Goal: Transaction & Acquisition: Purchase product/service

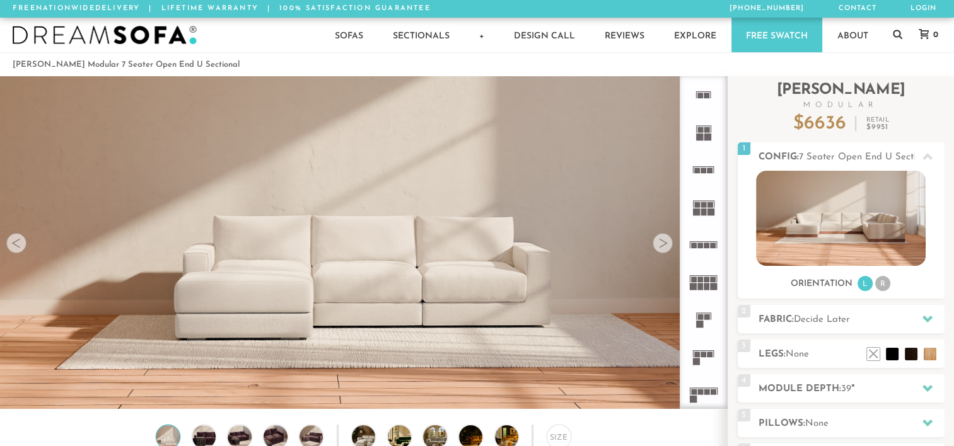
scroll to position [14011, 944]
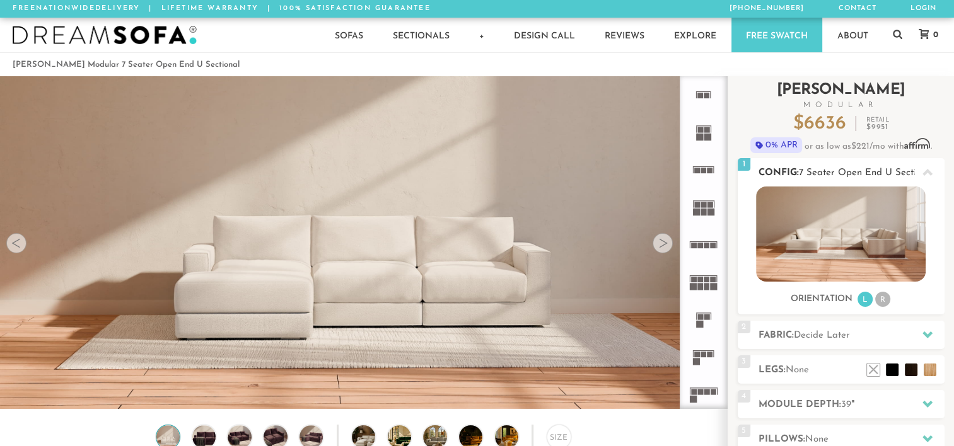
click at [882, 301] on li "R" at bounding box center [882, 299] width 15 height 15
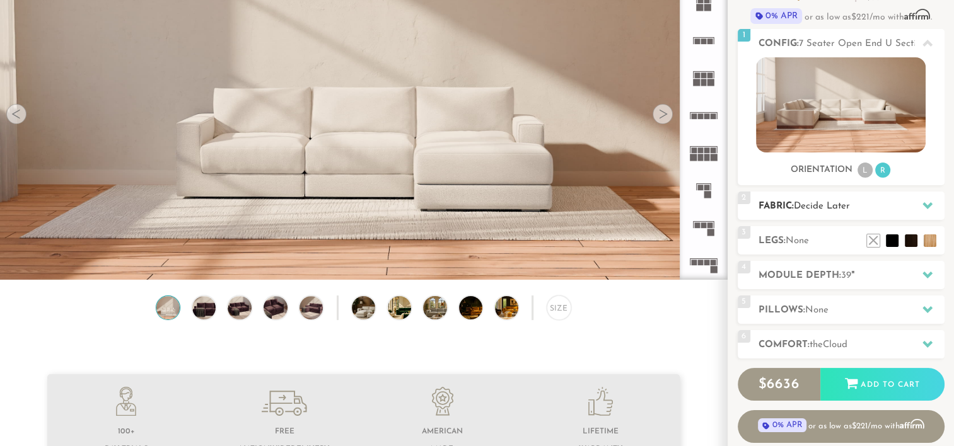
scroll to position [124, 0]
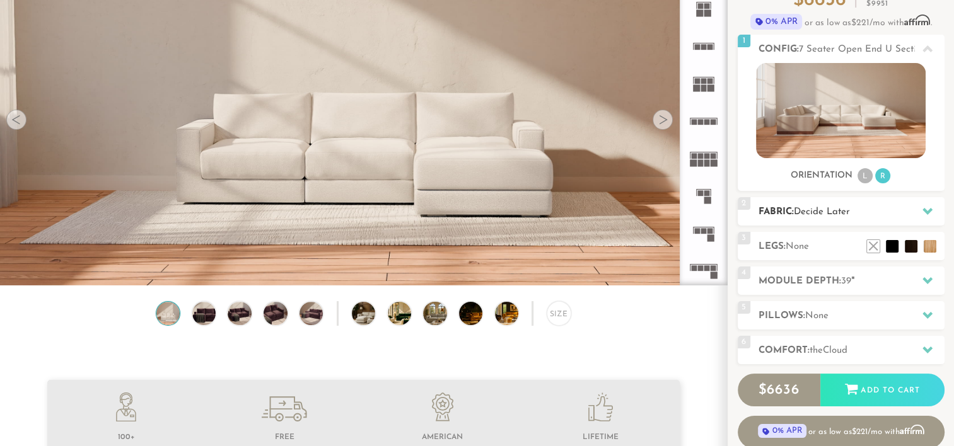
click at [921, 207] on div at bounding box center [927, 212] width 26 height 26
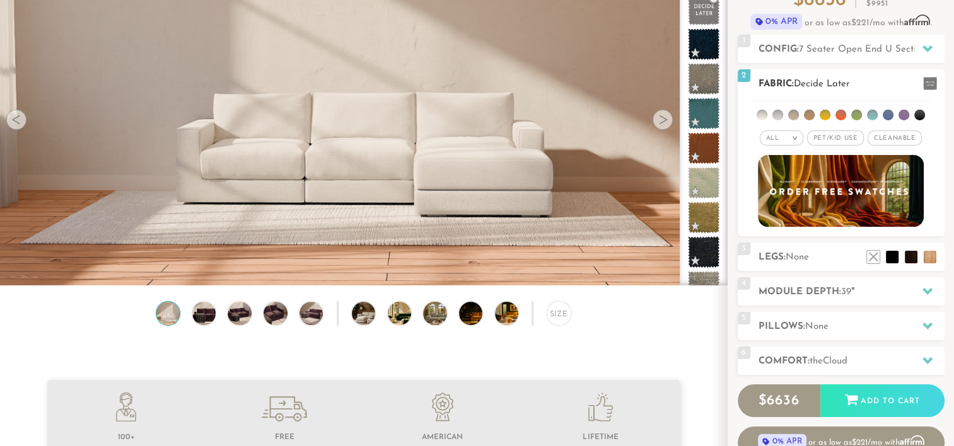
click at [825, 136] on span "Pet/Kid Use x" at bounding box center [835, 138] width 57 height 15
click at [898, 139] on span "Cleanable x" at bounding box center [899, 138] width 54 height 15
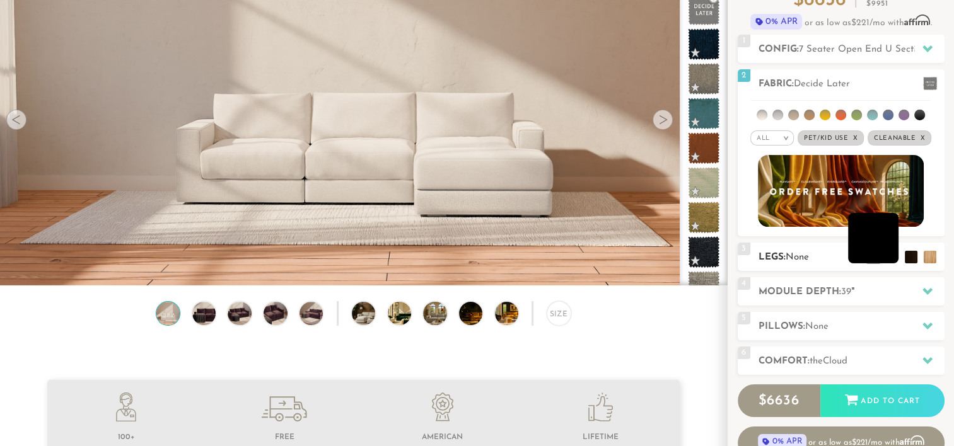
click at [895, 255] on li at bounding box center [873, 238] width 50 height 50
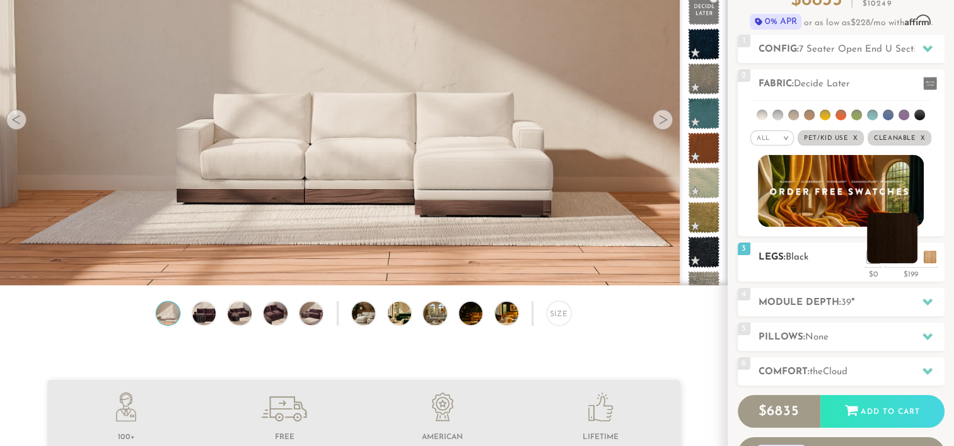
click at [915, 263] on h2 "Legs: Black" at bounding box center [852, 257] width 186 height 15
click at [911, 257] on li at bounding box center [892, 238] width 50 height 50
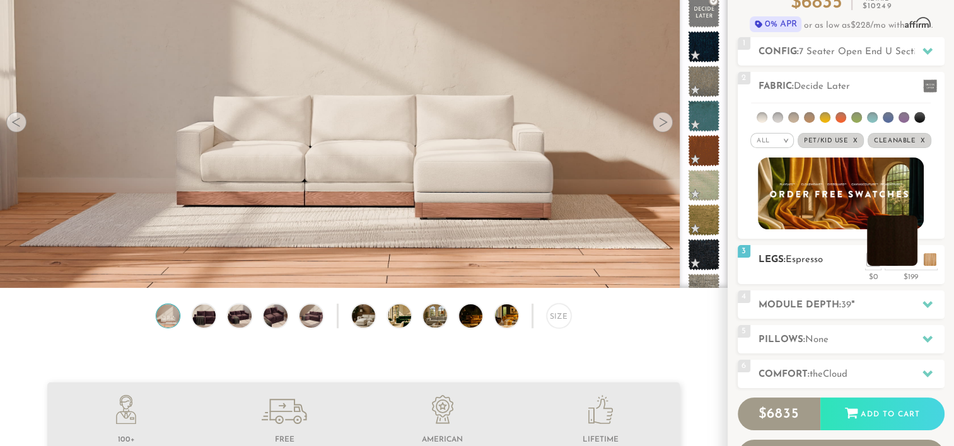
scroll to position [120, 0]
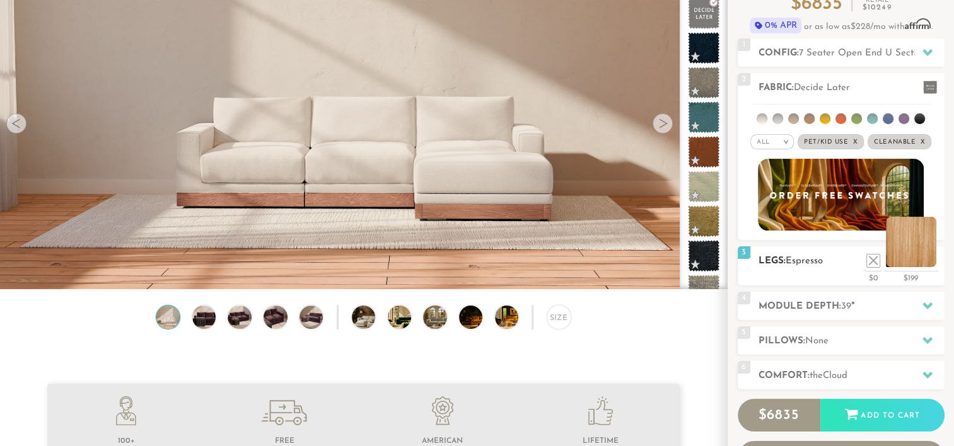
click at [926, 257] on li at bounding box center [911, 242] width 50 height 50
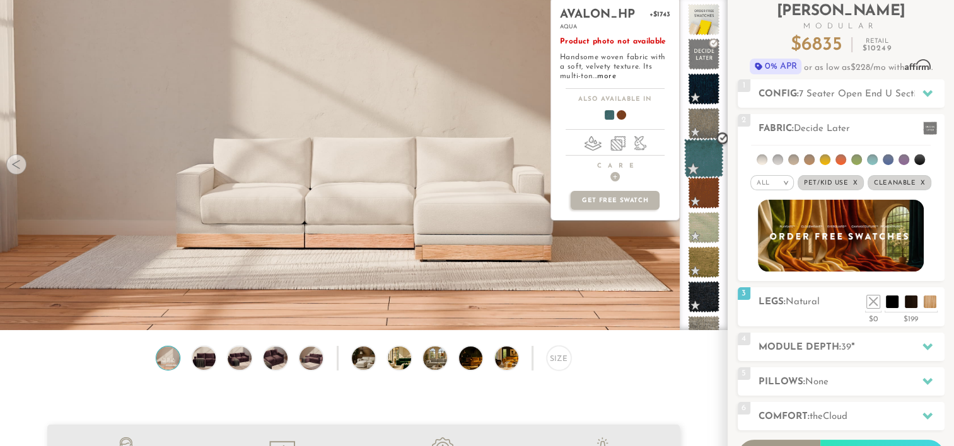
scroll to position [76, 0]
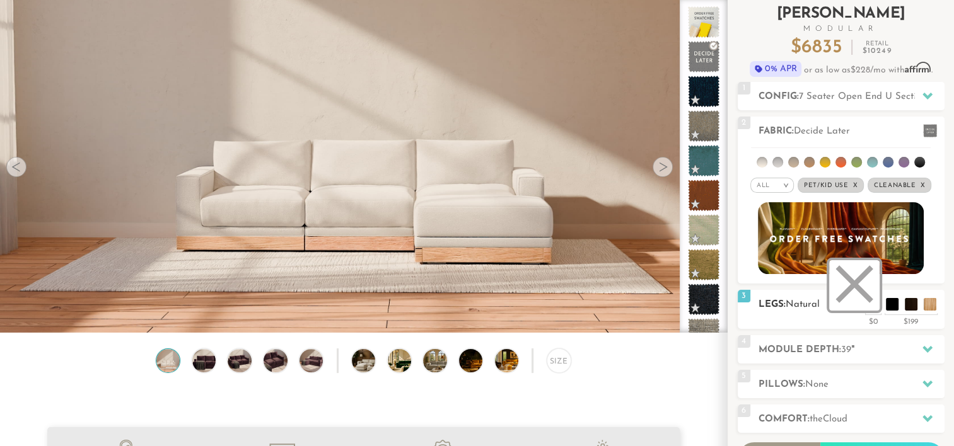
click at [873, 309] on li at bounding box center [854, 285] width 50 height 50
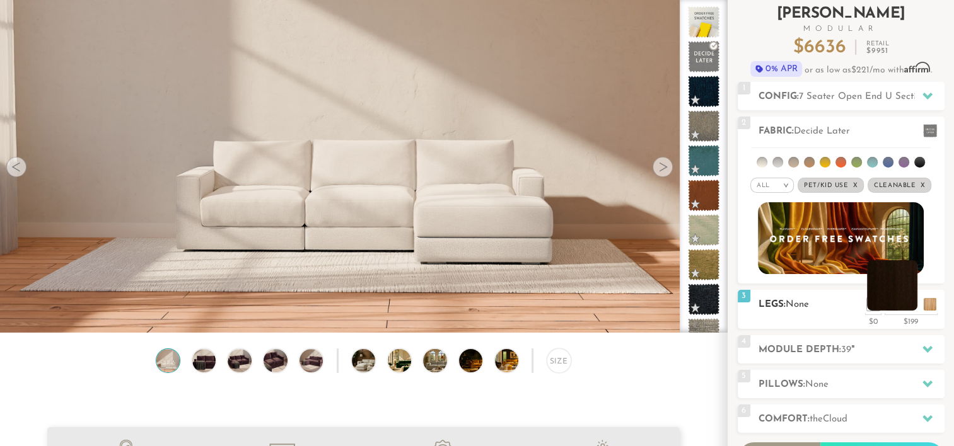
click at [913, 303] on li at bounding box center [892, 285] width 50 height 50
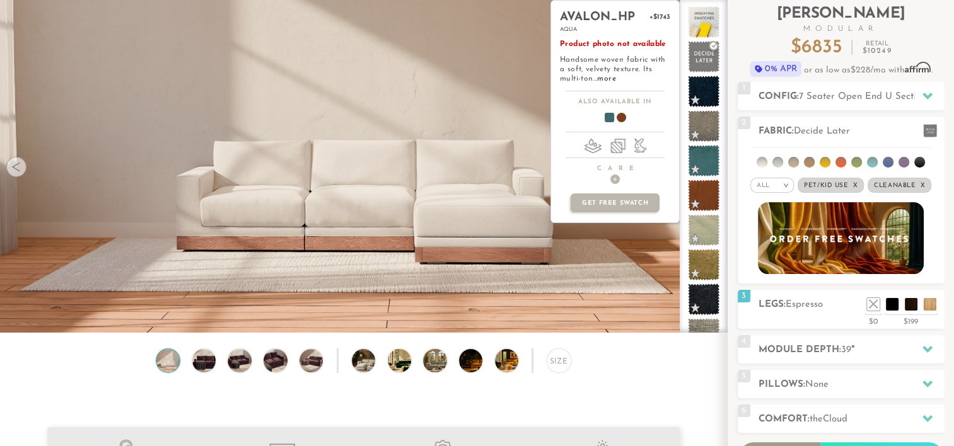
scroll to position [0, 0]
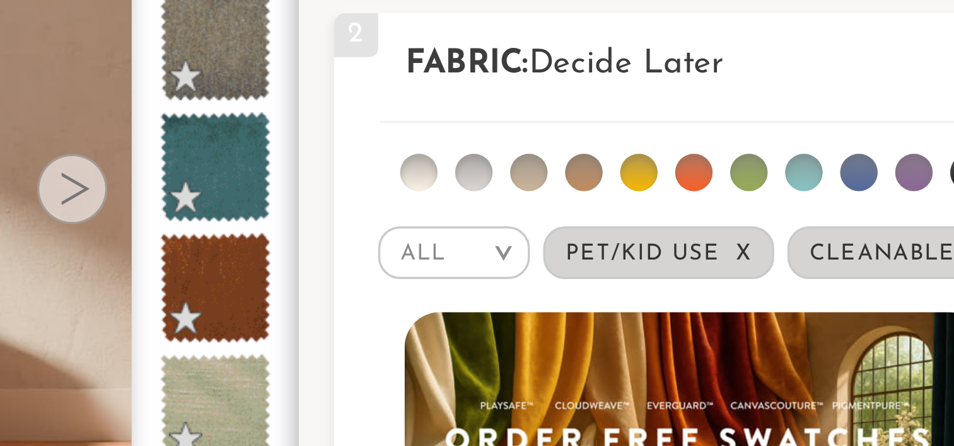
click at [777, 242] on li at bounding box center [777, 238] width 11 height 11
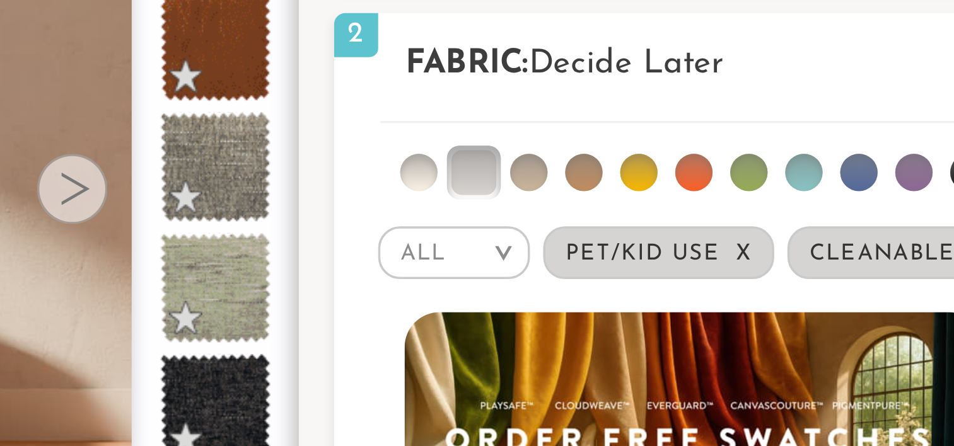
click at [765, 240] on li at bounding box center [762, 238] width 11 height 11
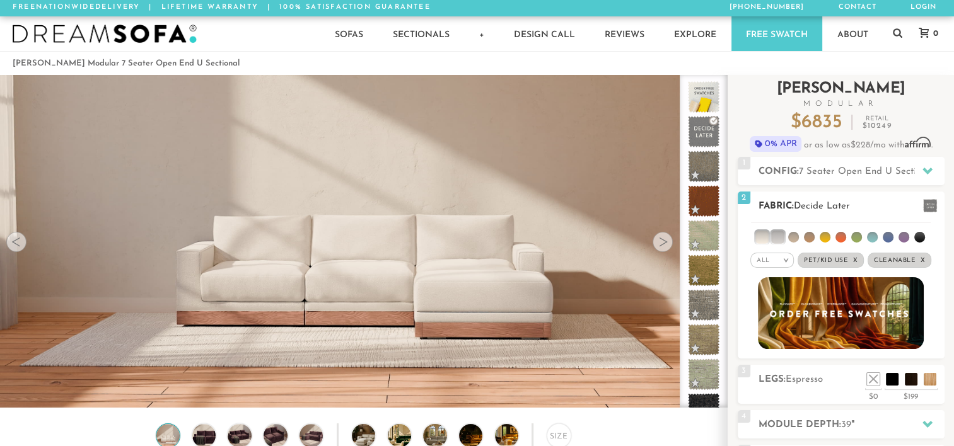
scroll to position [33, 0]
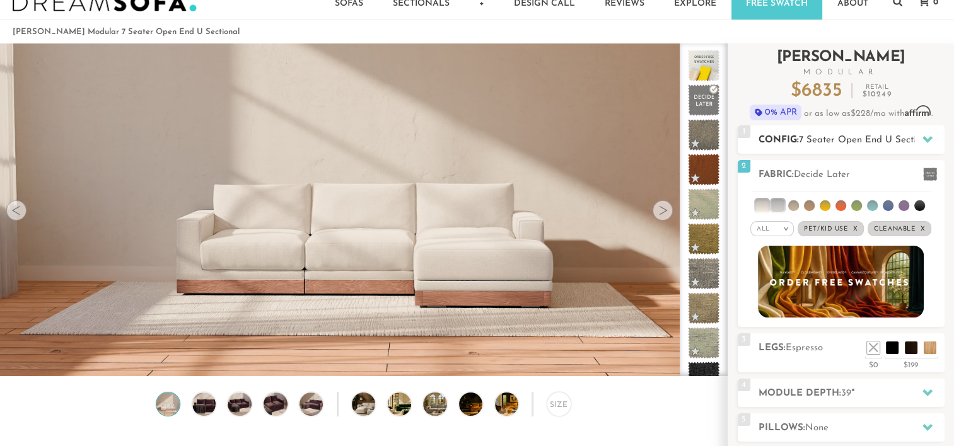
click at [929, 136] on icon at bounding box center [928, 139] width 10 height 10
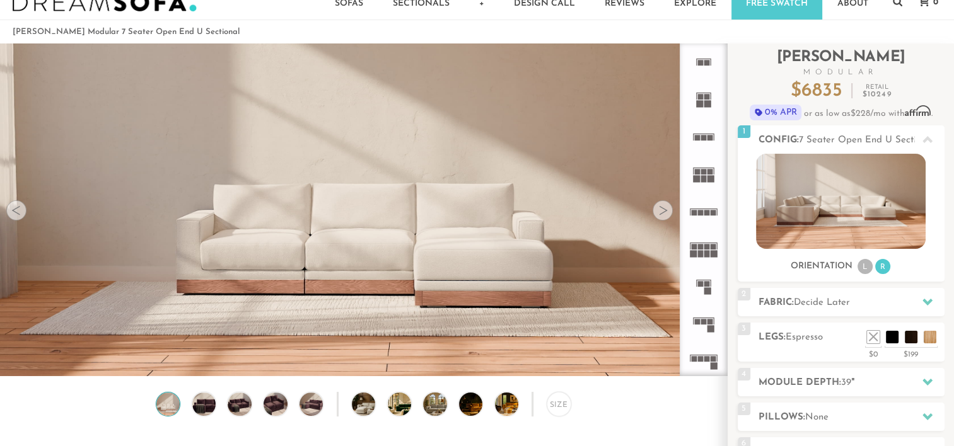
click at [664, 211] on div at bounding box center [663, 211] width 20 height 20
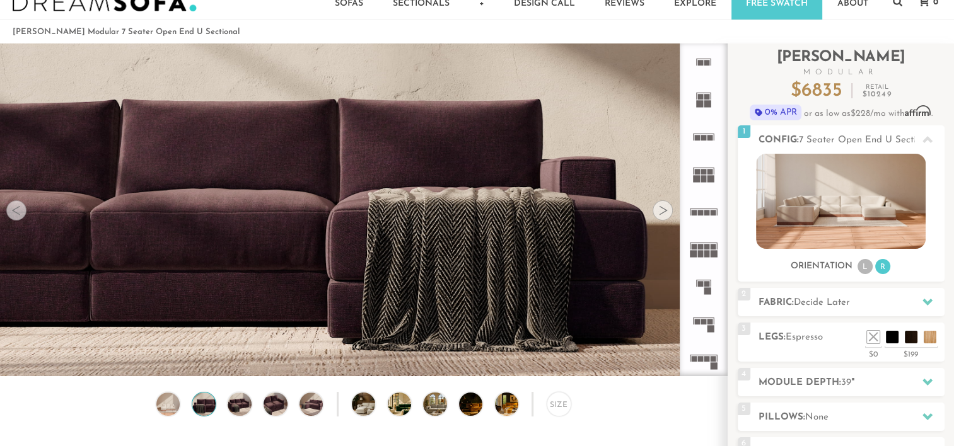
click at [664, 211] on div at bounding box center [663, 211] width 20 height 20
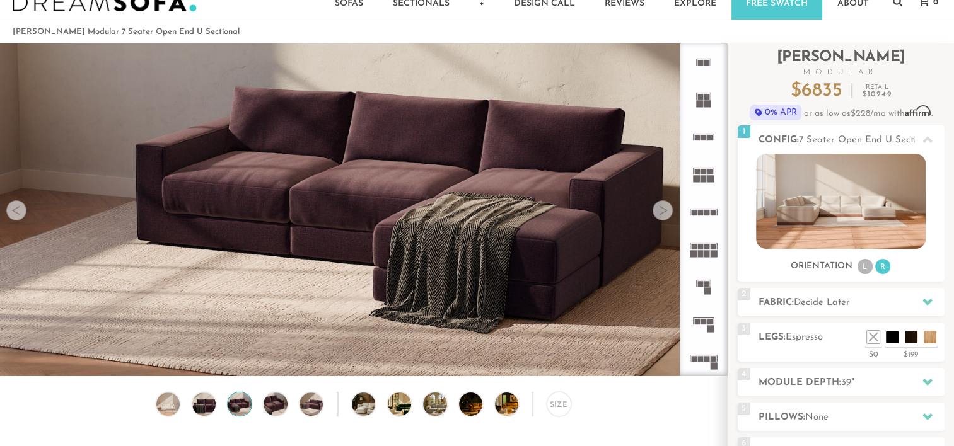
click at [664, 211] on div at bounding box center [663, 211] width 20 height 20
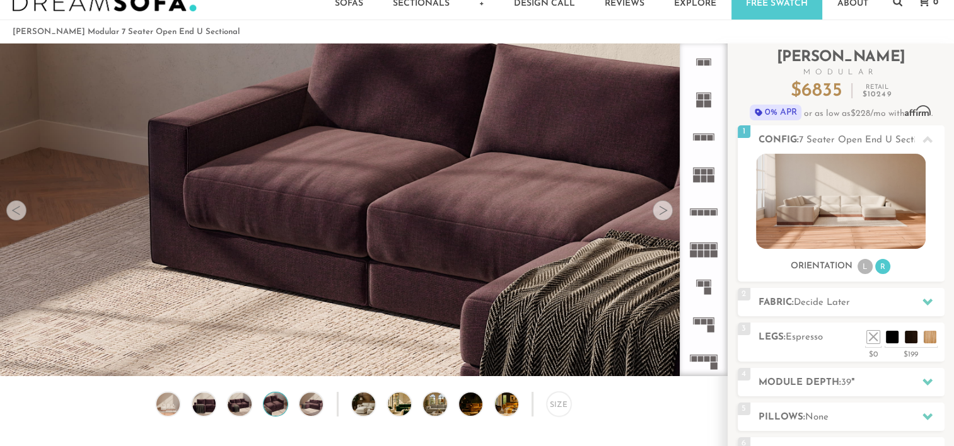
click at [664, 211] on div at bounding box center [663, 211] width 20 height 20
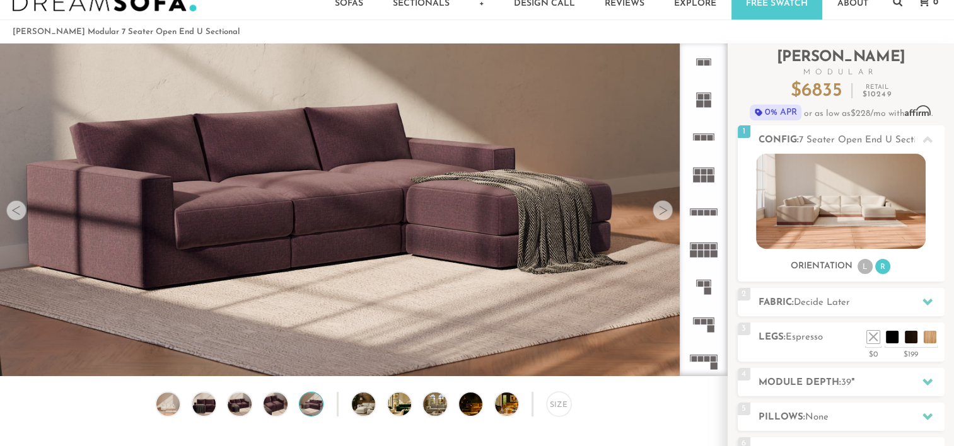
click at [664, 211] on div at bounding box center [663, 211] width 20 height 20
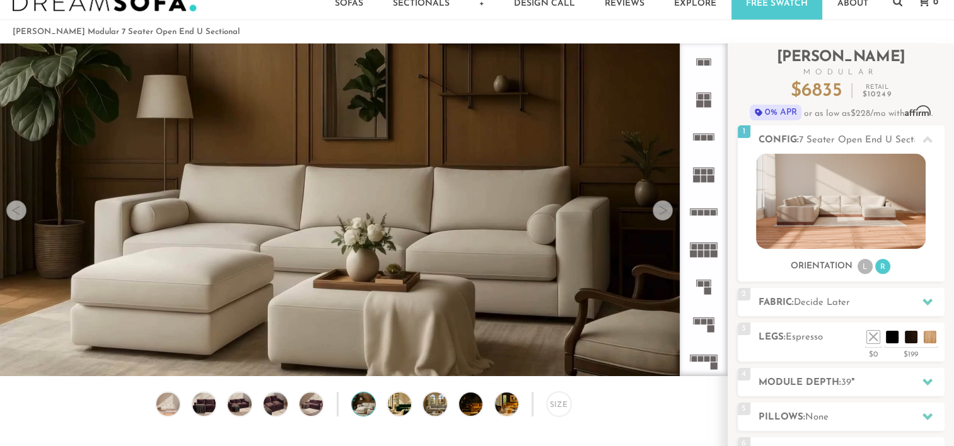
click at [664, 211] on div at bounding box center [663, 211] width 20 height 20
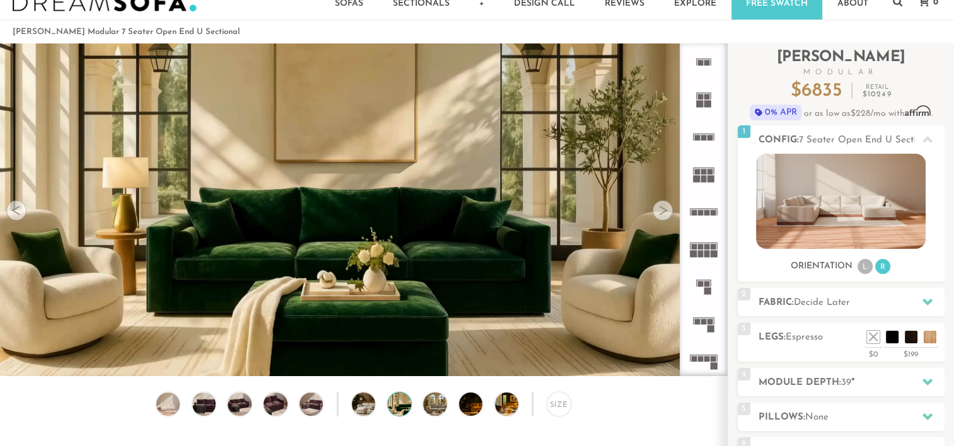
click at [664, 211] on div at bounding box center [663, 211] width 20 height 20
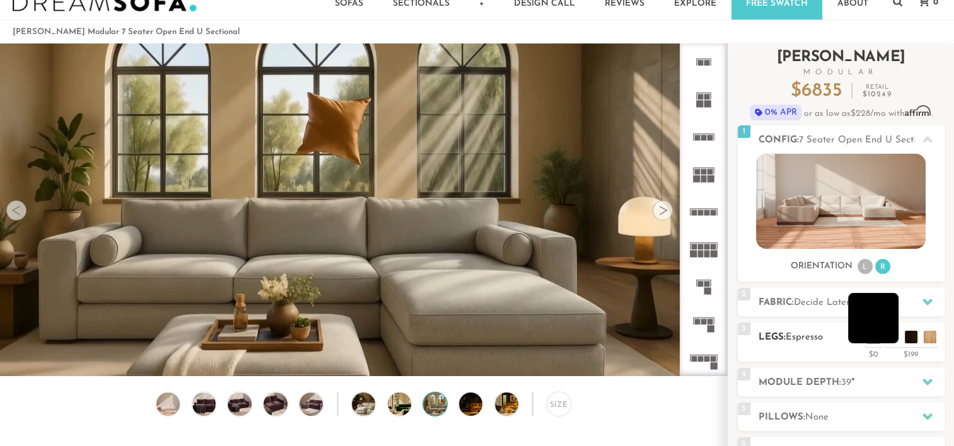
click at [892, 335] on li at bounding box center [873, 318] width 50 height 50
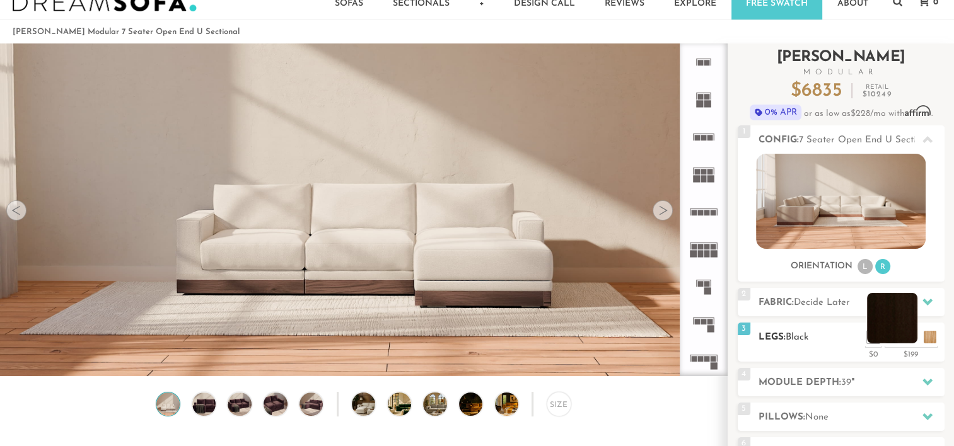
click at [912, 342] on li at bounding box center [892, 318] width 50 height 50
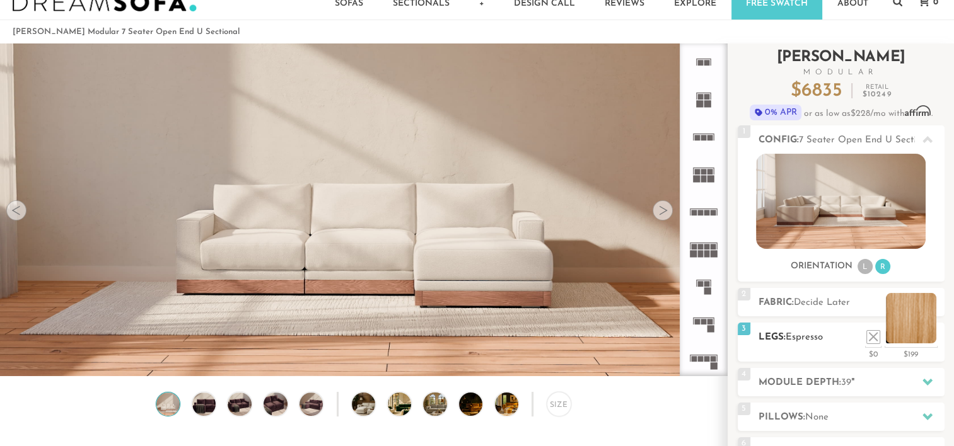
click at [928, 337] on li at bounding box center [911, 318] width 50 height 50
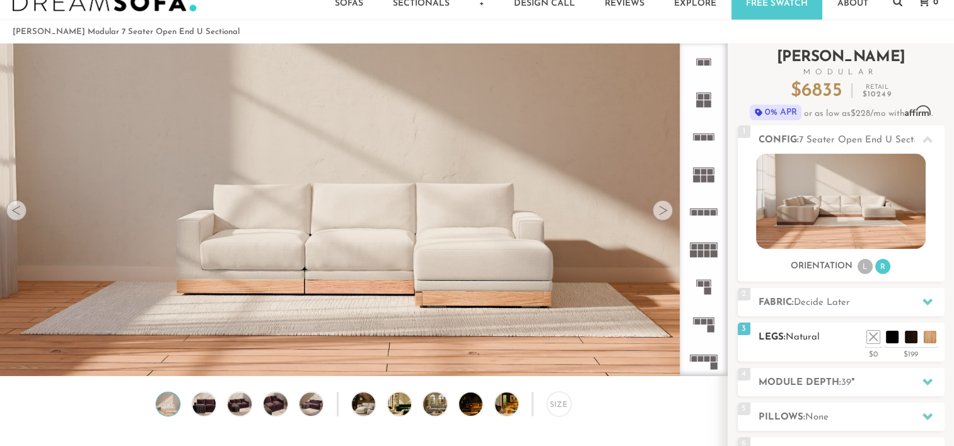
click at [905, 344] on h2 "Legs: Natural" at bounding box center [852, 337] width 186 height 15
click at [908, 342] on li at bounding box center [892, 318] width 50 height 50
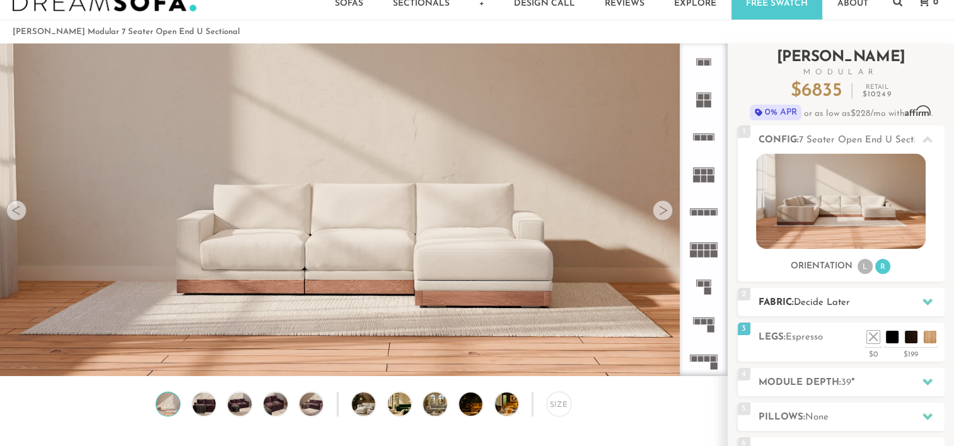
click at [820, 294] on div "2 Fabric: Decide Later" at bounding box center [841, 302] width 207 height 28
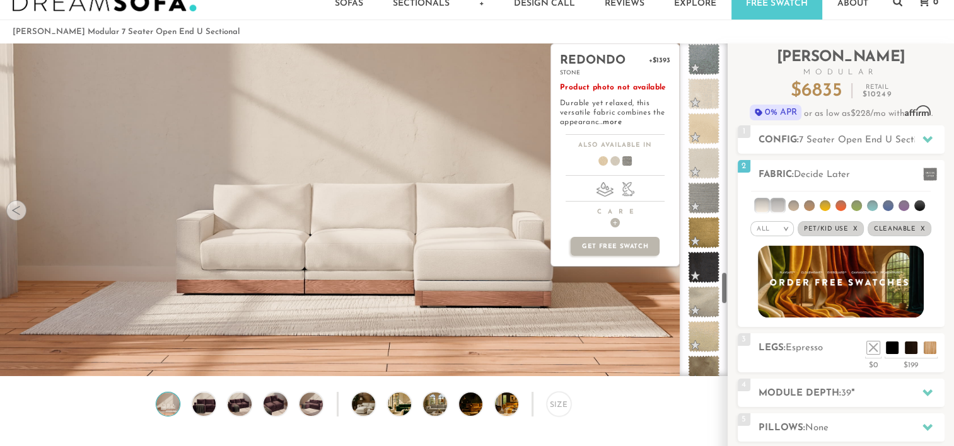
scroll to position [2332, 0]
click at [706, 189] on span at bounding box center [704, 196] width 32 height 32
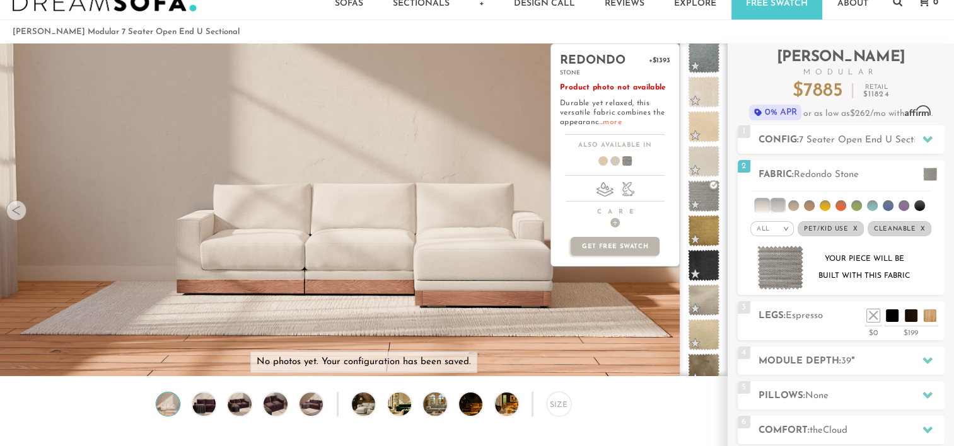
click at [610, 119] on link "more" at bounding box center [612, 123] width 18 height 8
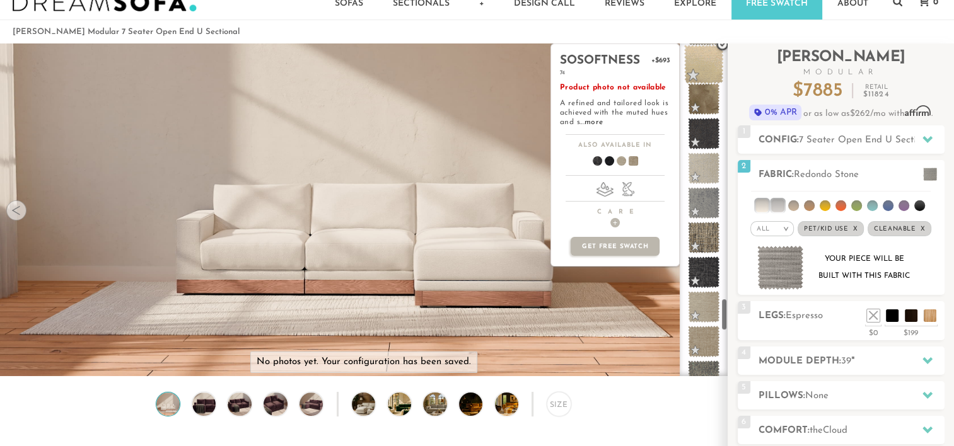
scroll to position [2604, 0]
click at [616, 223] on span "+" at bounding box center [614, 222] width 9 height 9
